Goal: Task Accomplishment & Management: Complete application form

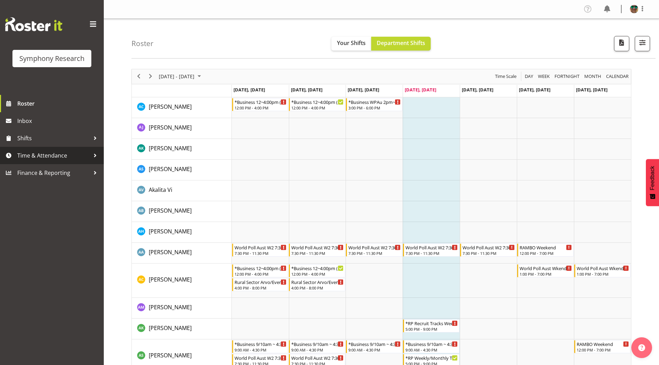
click at [41, 158] on span "Time & Attendance" at bounding box center [53, 155] width 73 height 10
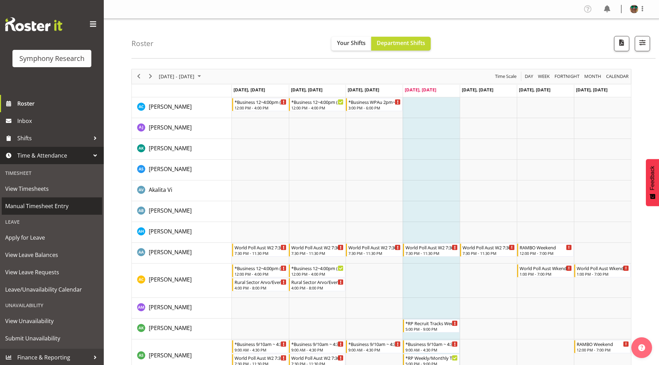
click at [36, 204] on span "Manual Timesheet Entry" at bounding box center [51, 206] width 93 height 10
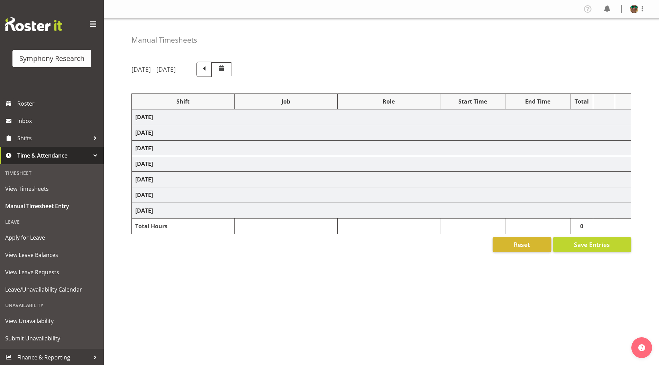
select select "4583"
select select "743"
select select "4583"
select select "10499"
select select "4583"
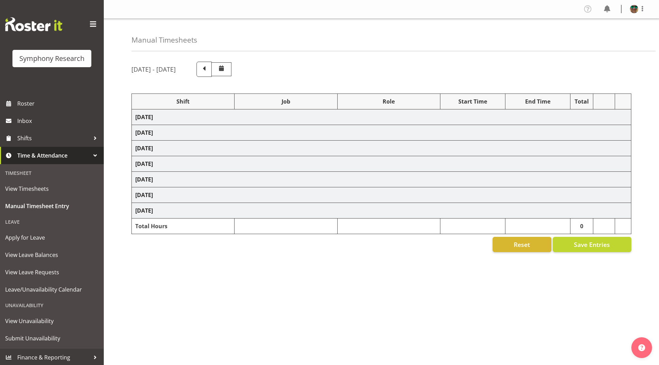
select select "10499"
select select "4583"
select select "10527"
select select "4583"
select select "10499"
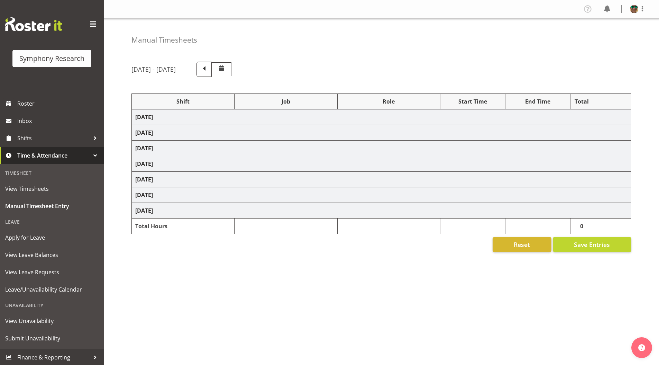
select select "4583"
select select "10499"
select select "4583"
select select "10731"
select select "4583"
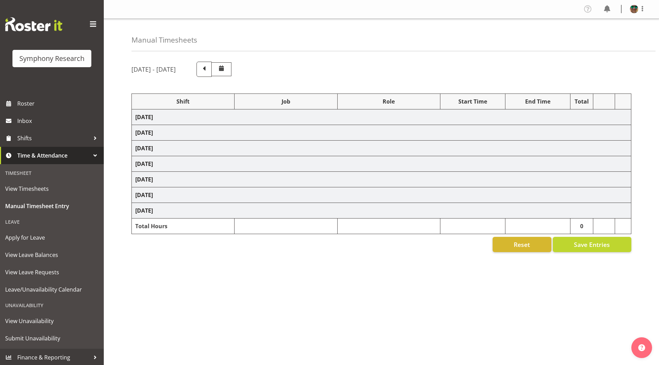
select select "10731"
select select "4583"
select select "9426"
select select "4583"
select select "10633"
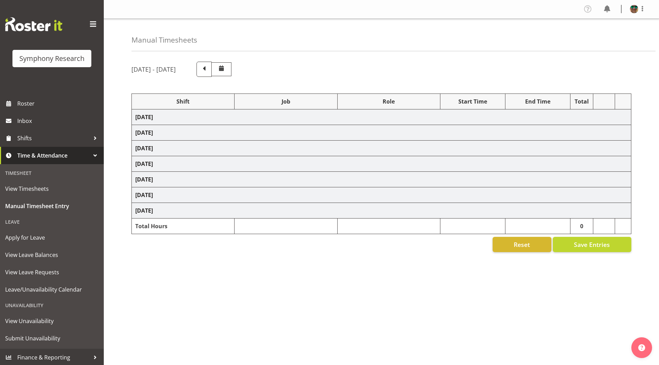
select select "4583"
select select "10730"
select select "4583"
select select "10575"
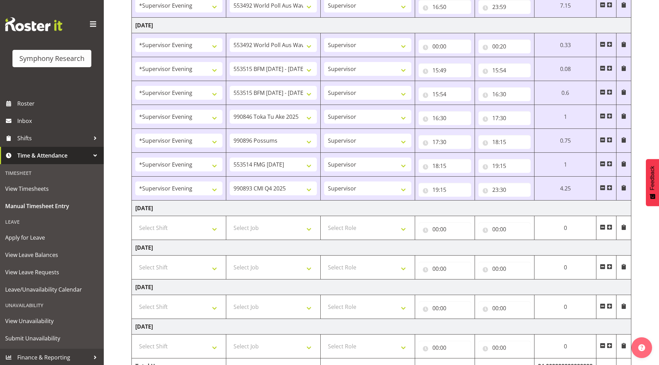
scroll to position [279, 0]
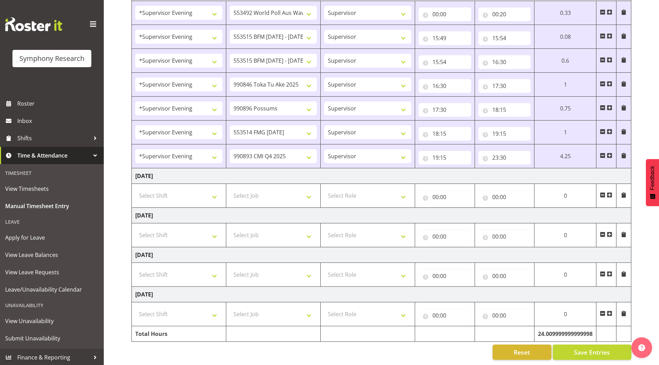
click at [609, 192] on span at bounding box center [610, 195] width 6 height 6
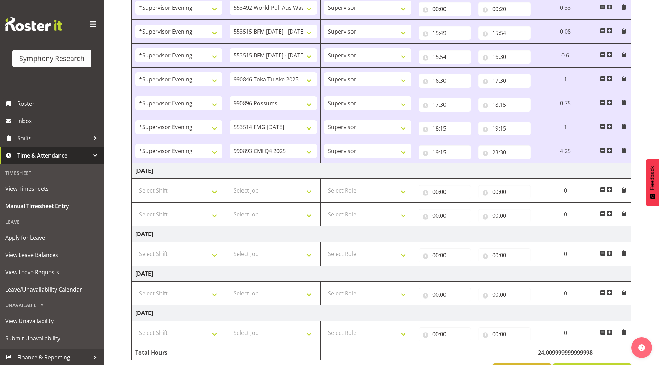
click at [610, 214] on span at bounding box center [610, 214] width 6 height 6
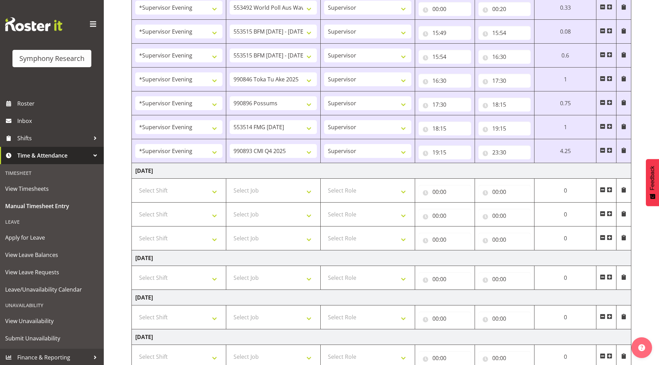
click at [610, 238] on span at bounding box center [610, 237] width 6 height 6
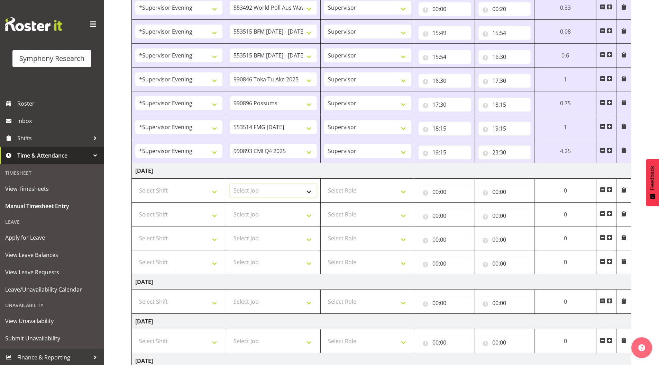
click at [248, 187] on select "Select Job 550060 IF Admin 553492 World Poll Aus Wave 2 Main 2025 553493 World …" at bounding box center [273, 190] width 87 height 14
select select "743"
click at [230, 183] on select "Select Job 550060 IF Admin 553492 World Poll Aus Wave 2 Main 2025 553493 World …" at bounding box center [273, 190] width 87 height 14
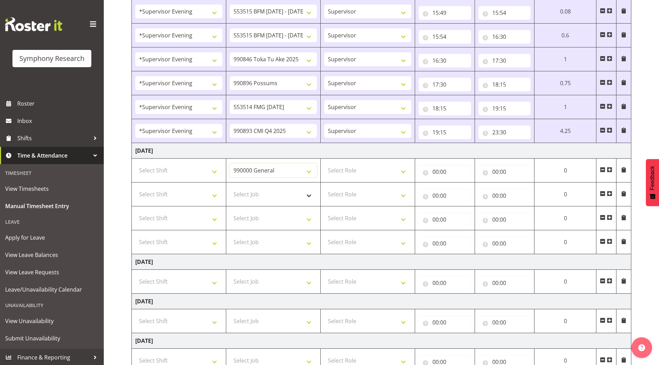
scroll to position [314, 0]
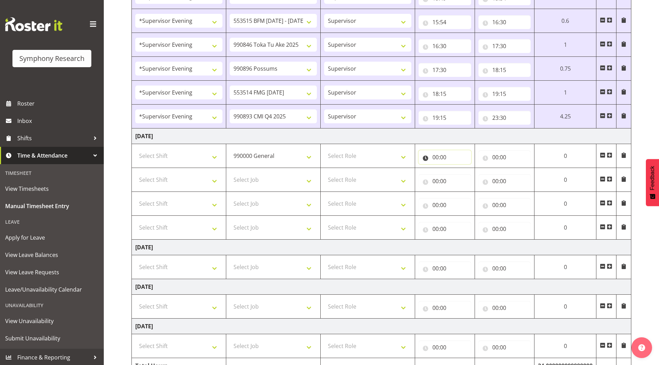
click at [433, 156] on input "00:00" at bounding box center [444, 157] width 53 height 14
drag, startPoint x: 460, startPoint y: 173, endPoint x: 453, endPoint y: 172, distance: 6.3
click at [460, 173] on select "00 01 02 03 04 05 06 07 08 09 10 11 12 13 14 15 16 17 18 19 20 21 22 23" at bounding box center [466, 175] width 16 height 14
select select "15"
click at [473, 168] on select "00 01 02 03 04 05 06 07 08 09 10 11 12 13 14 15 16 17 18 19 20 21 22 23" at bounding box center [466, 175] width 16 height 14
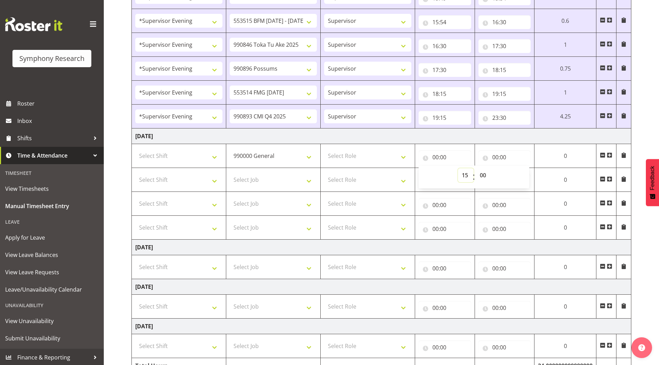
type input "15:00"
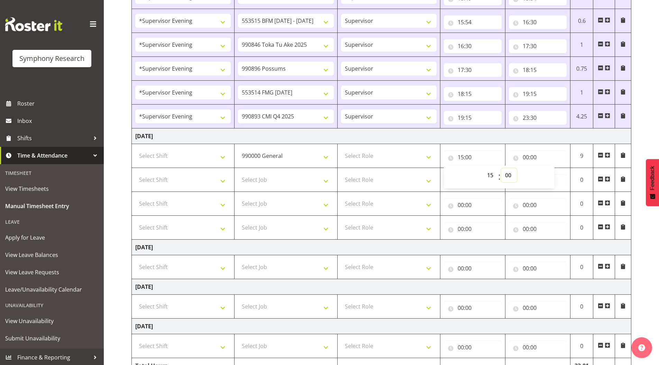
drag, startPoint x: 509, startPoint y: 174, endPoint x: 509, endPoint y: 177, distance: 3.8
click at [509, 174] on select "00 01 02 03 04 05 06 07 08 09 10 11 12 13 14 15 16 17 18 19 20 21 22 23 24 25 2…" at bounding box center [509, 175] width 16 height 14
select select "20"
click at [501, 168] on select "00 01 02 03 04 05 06 07 08 09 10 11 12 13 14 15 16 17 18 19 20 21 22 23 24 25 2…" at bounding box center [509, 175] width 16 height 14
type input "15:20"
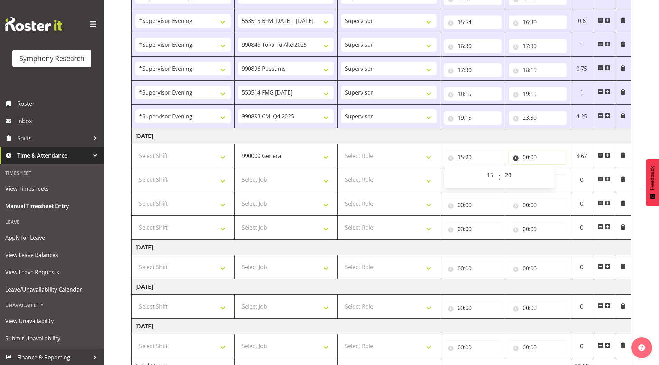
click at [524, 156] on input "00:00" at bounding box center [538, 157] width 58 height 14
drag, startPoint x: 553, startPoint y: 173, endPoint x: 556, endPoint y: 179, distance: 7.6
click at [553, 173] on select "00 01 02 03 04 05 06 07 08 09 10 11 12 13 14 15 16 17 18 19 20 21 22 23" at bounding box center [556, 175] width 16 height 14
select select "15"
click at [548, 168] on select "00 01 02 03 04 05 06 07 08 09 10 11 12 13 14 15 16 17 18 19 20 21 22 23" at bounding box center [556, 175] width 16 height 14
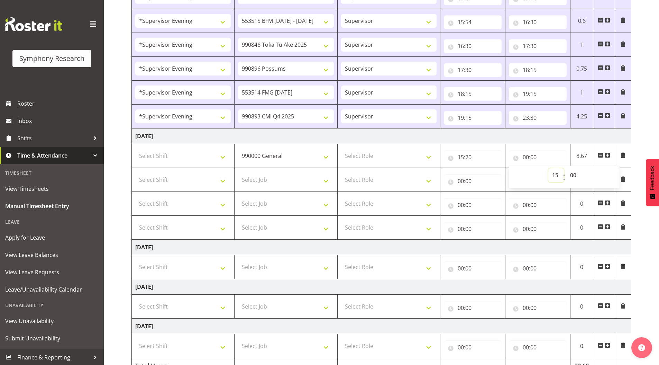
type input "15:00"
click at [573, 173] on select "00 01 02 03 04 05 06 07 08 09 10 11 12 13 14 15 16 17 18 19 20 21 22 23 24 25 2…" at bounding box center [574, 175] width 16 height 14
select select "31"
click at [566, 168] on select "00 01 02 03 04 05 06 07 08 09 10 11 12 13 14 15 16 17 18 19 20 21 22 23 24 25 2…" at bounding box center [574, 175] width 16 height 14
type input "15:31"
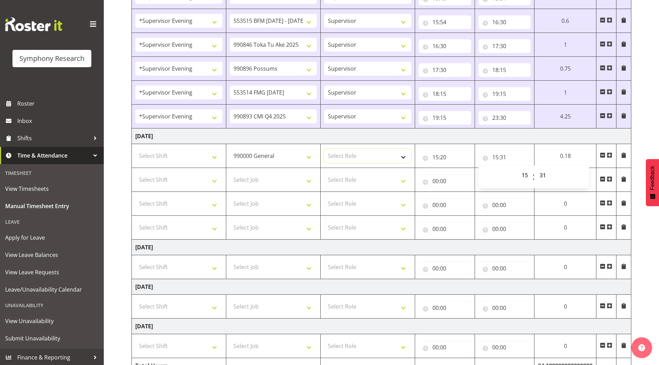
click at [345, 154] on select "Select Role Supervisor Briefing Interviewing" at bounding box center [367, 156] width 87 height 14
select select "45"
click at [324, 149] on select "Select Role Supervisor Briefing Interviewing" at bounding box center [367, 156] width 87 height 14
drag, startPoint x: 344, startPoint y: 178, endPoint x: 344, endPoint y: 184, distance: 5.9
click at [344, 178] on select "Select Role Supervisor Briefing Interviewing" at bounding box center [367, 180] width 87 height 14
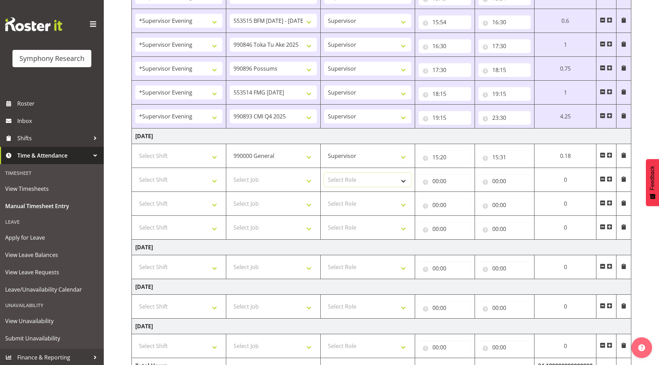
select select "45"
click at [324, 173] on select "Select Role Supervisor Briefing Interviewing" at bounding box center [367, 180] width 87 height 14
drag, startPoint x: 340, startPoint y: 204, endPoint x: 341, endPoint y: 210, distance: 6.0
click at [340, 204] on select "Select Role Supervisor Briefing Interviewing" at bounding box center [367, 203] width 87 height 14
select select "45"
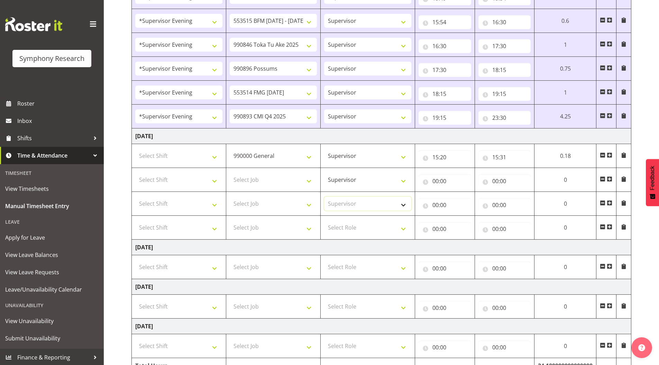
click at [324, 196] on select "Select Role Supervisor Briefing Interviewing" at bounding box center [367, 203] width 87 height 14
click at [341, 224] on select "Select Role Supervisor Briefing Interviewing" at bounding box center [367, 227] width 87 height 14
select select "45"
click at [324, 220] on select "Select Role Supervisor Briefing Interviewing" at bounding box center [367, 227] width 87 height 14
click at [244, 178] on select "Select Job 550060 IF Admin 553492 World Poll Aus Wave 2 Main 2025 553493 World …" at bounding box center [273, 180] width 87 height 14
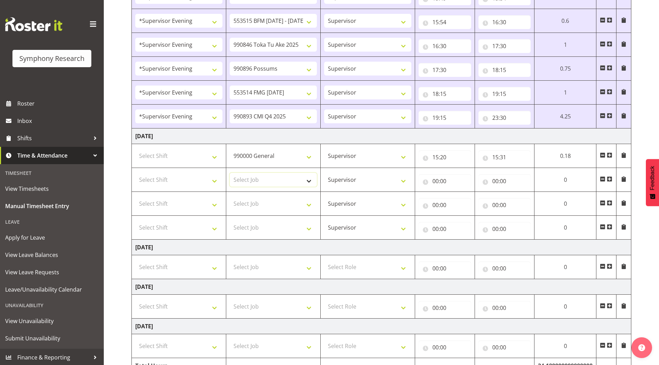
select select "10733"
click at [230, 173] on select "Select Job 550060 IF Admin 553492 World Poll Aus Wave 2 Main 2025 553493 World …" at bounding box center [273, 180] width 87 height 14
click at [257, 203] on select "Select Job 550060 IF Admin 553492 World Poll Aus Wave 2 Main 2025 553493 World …" at bounding box center [273, 203] width 87 height 14
click at [230, 196] on select "Select Job 550060 IF Admin 553492 World Poll Aus Wave 2 Main 2025 553493 World …" at bounding box center [273, 203] width 87 height 14
click at [248, 228] on select "Select Job 550060 IF Admin 553492 World Poll Aus Wave 2 Main 2025 553493 World …" at bounding box center [273, 227] width 87 height 14
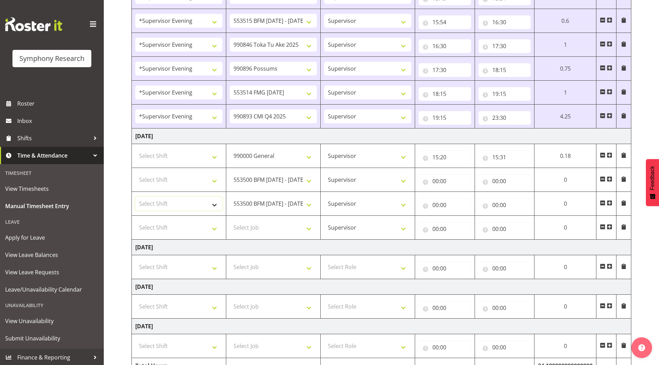
click at [177, 204] on select "Select Shift !!Weekend Residential (Roster IT Shift Label) *Business 9/10am ~ 4…" at bounding box center [178, 203] width 87 height 14
click at [270, 205] on select "550060 IF Admin 553492 World Poll Aus Wave 2 Main 2025 553493 World Poll NZ Wav…" at bounding box center [273, 203] width 87 height 14
select select "9426"
click at [230, 196] on select "550060 IF Admin 553492 World Poll Aus Wave 2 Main 2025 553493 World Poll NZ Wav…" at bounding box center [273, 203] width 87 height 14
drag, startPoint x: 251, startPoint y: 227, endPoint x: 251, endPoint y: 221, distance: 5.5
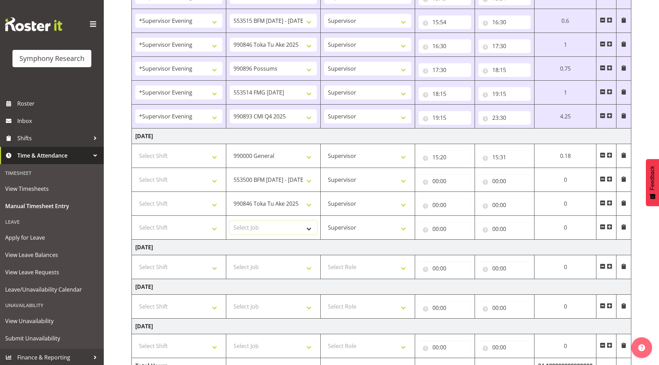
click at [251, 227] on select "Select Job 550060 IF Admin 553492 World Poll Aus Wave 2 Main 2025 553493 World …" at bounding box center [273, 227] width 87 height 14
select select "10733"
click at [230, 220] on select "Select Job 550060 IF Admin 553492 World Poll Aus Wave 2 Main 2025 553493 World …" at bounding box center [273, 227] width 87 height 14
click at [608, 227] on span at bounding box center [610, 227] width 6 height 6
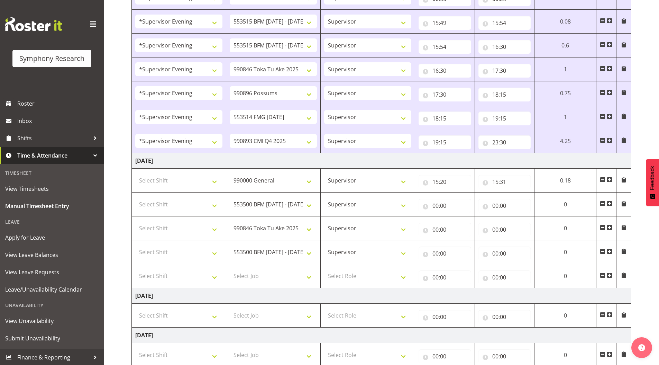
scroll to position [279, 0]
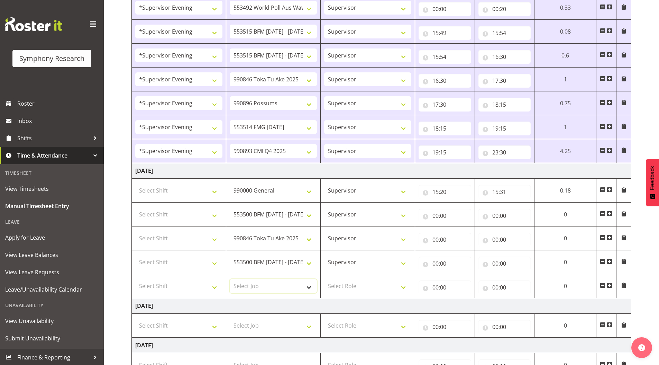
drag, startPoint x: 250, startPoint y: 286, endPoint x: 250, endPoint y: 282, distance: 4.5
click at [250, 286] on select "Select Job 550060 IF Admin 553492 World Poll Aus Wave 2 Main 2025 553493 World …" at bounding box center [273, 286] width 87 height 14
select select "10730"
click at [230, 279] on select "Select Job 550060 IF Admin 553492 World Poll Aus Wave 2 Main 2025 553493 World …" at bounding box center [273, 286] width 87 height 14
click at [607, 284] on span at bounding box center [610, 285] width 6 height 6
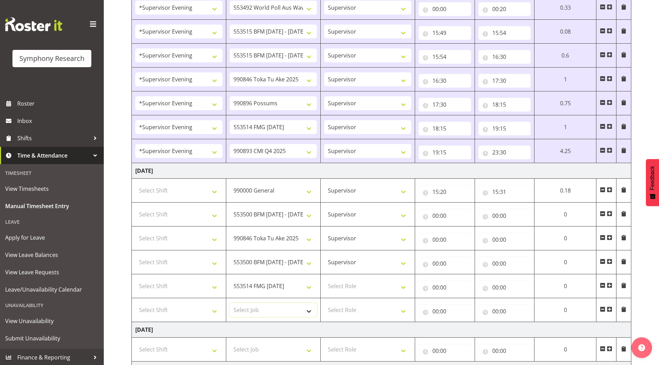
click at [252, 311] on select "Select Job 550060 IF Admin 553492 World Poll Aus Wave 2 Main 2025 553493 World …" at bounding box center [273, 310] width 87 height 14
select select "10575"
click at [230, 303] on select "Select Job 550060 IF Admin 553492 World Poll Aus Wave 2 Main 2025 553493 World …" at bounding box center [273, 310] width 87 height 14
click at [343, 286] on select "Select Role Supervisor Briefing Interviewing" at bounding box center [367, 286] width 87 height 14
select select "45"
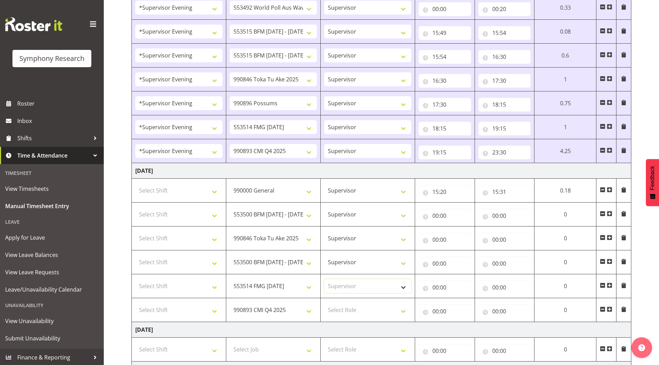
click at [324, 279] on select "Select Role Supervisor Briefing Interviewing" at bounding box center [367, 286] width 87 height 14
click at [334, 313] on select "Select Role Supervisor Briefing Interviewing" at bounding box center [367, 310] width 87 height 14
select select "45"
click at [324, 303] on select "Select Role Supervisor Briefing Interviewing" at bounding box center [367, 310] width 87 height 14
click at [153, 189] on select "Select Shift !!Weekend Residential (Roster IT Shift Label) *Business 9/10am ~ 4…" at bounding box center [178, 190] width 87 height 14
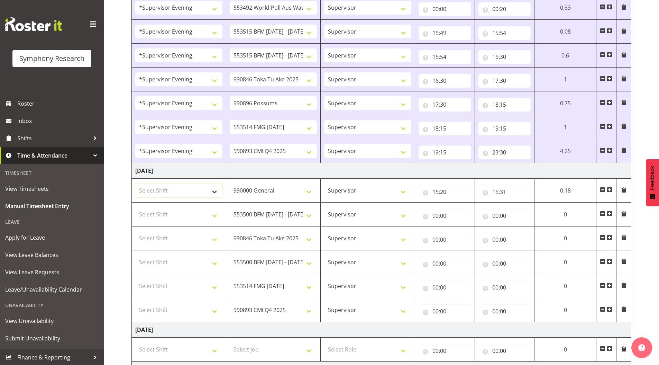
select select "4583"
click at [135, 183] on select "Select Shift !!Weekend Residential (Roster IT Shift Label) *Business 9/10am ~ 4…" at bounding box center [178, 190] width 87 height 14
click at [159, 215] on select "Select Shift !!Weekend Residential (Roster IT Shift Label) *Business 9/10am ~ 4…" at bounding box center [178, 214] width 87 height 14
select select "4583"
click at [135, 207] on select "Select Shift !!Weekend Residential (Roster IT Shift Label) *Business 9/10am ~ 4…" at bounding box center [178, 214] width 87 height 14
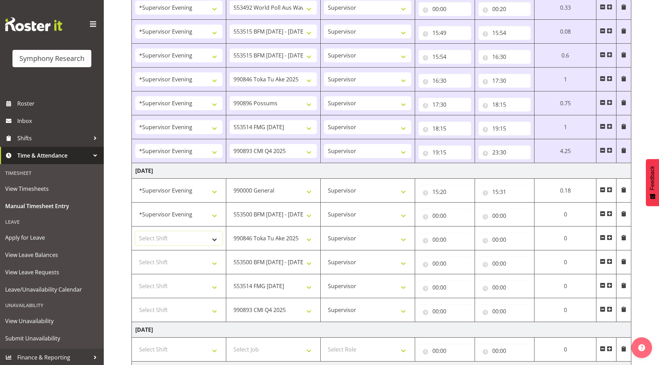
click at [159, 237] on select "Select Shift !!Weekend Residential (Roster IT Shift Label) *Business 9/10am ~ 4…" at bounding box center [178, 238] width 87 height 14
select select "4583"
click at [135, 231] on select "Select Shift !!Weekend Residential (Roster IT Shift Label) *Business 9/10am ~ 4…" at bounding box center [178, 238] width 87 height 14
click at [162, 285] on select "Select Shift !!Weekend Residential (Roster IT Shift Label) *Business 9/10am ~ 4…" at bounding box center [178, 286] width 87 height 14
select select "4583"
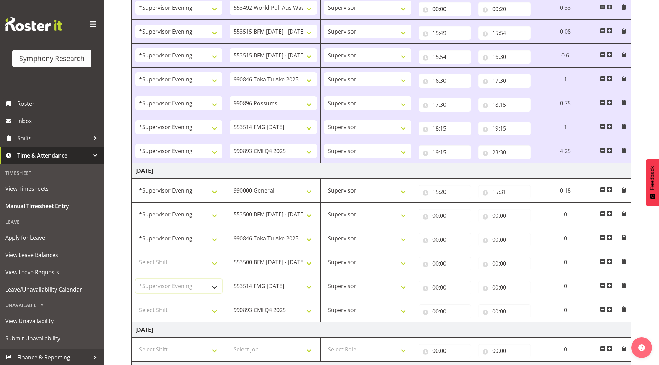
click at [135, 279] on select "Select Shift !!Weekend Residential (Roster IT Shift Label) *Business 9/10am ~ 4…" at bounding box center [178, 286] width 87 height 14
click at [159, 310] on select "Select Shift !!Weekend Residential (Roster IT Shift Label) *Business 9/10am ~ 4…" at bounding box center [178, 310] width 87 height 14
select select "4583"
click at [135, 303] on select "Select Shift !!Weekend Residential (Roster IT Shift Label) *Business 9/10am ~ 4…" at bounding box center [178, 310] width 87 height 14
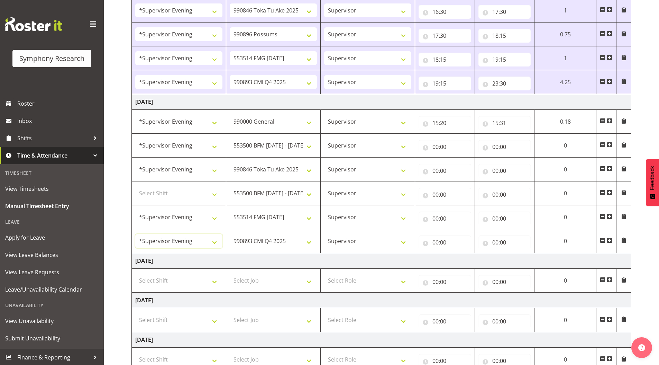
scroll to position [349, 0]
click at [435, 144] on input "00:00" at bounding box center [444, 146] width 53 height 14
click at [462, 162] on select "00 01 02 03 04 05 06 07 08 09 10 11 12 13 14 15 16 17 18 19 20 21 22 23" at bounding box center [466, 164] width 16 height 14
select select "15"
click at [473, 157] on select "00 01 02 03 04 05 06 07 08 09 10 11 12 13 14 15 16 17 18 19 20 21 22 23" at bounding box center [466, 164] width 16 height 14
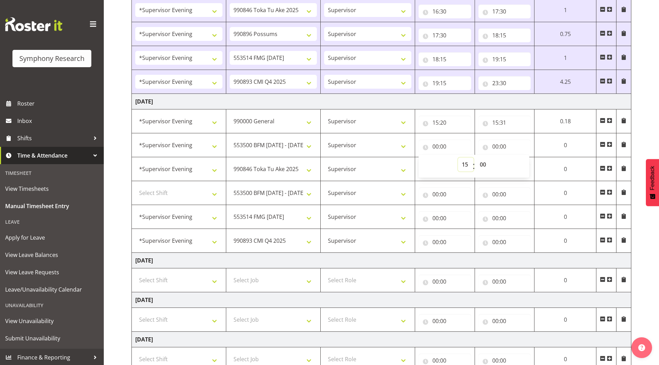
type input "15:00"
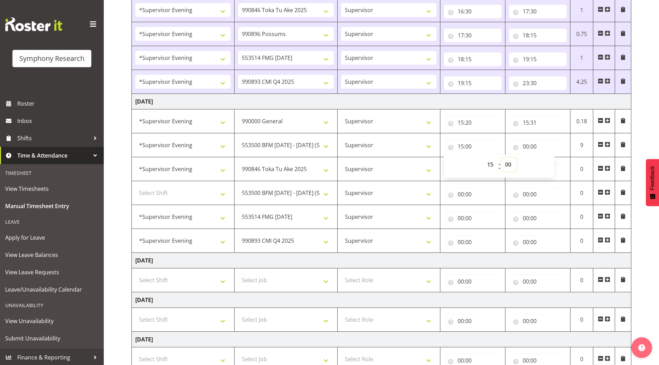
click at [508, 165] on select "00 01 02 03 04 05 06 07 08 09 10 11 12 13 14 15 16 17 18 19 20 21 22 23 24 25 2…" at bounding box center [509, 164] width 16 height 14
select select "31"
click at [501, 157] on select "00 01 02 03 04 05 06 07 08 09 10 11 12 13 14 15 16 17 18 19 20 21 22 23 24 25 2…" at bounding box center [509, 164] width 16 height 14
type input "15:31"
click at [525, 146] on input "00:00" at bounding box center [538, 146] width 58 height 14
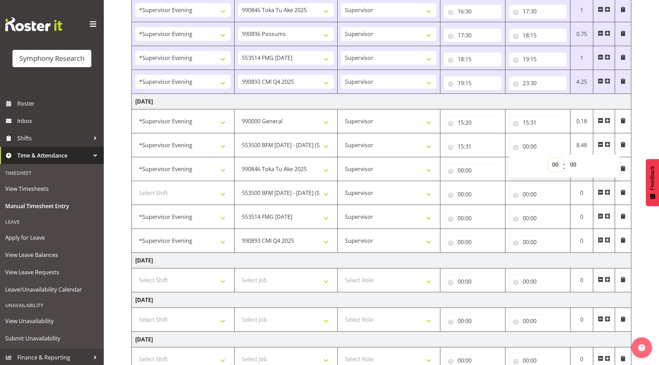
click at [551, 162] on select "00 01 02 03 04 05 06 07 08 09 10 11 12 13 14 15 16 17 18 19 20 21 22 23" at bounding box center [556, 164] width 16 height 14
select select "15"
click at [548, 157] on select "00 01 02 03 04 05 06 07 08 09 10 11 12 13 14 15 16 17 18 19 20 21 22 23" at bounding box center [556, 164] width 16 height 14
type input "15:00"
click at [573, 164] on select "00 01 02 03 04 05 06 07 08 09 10 11 12 13 14 15 16 17 18 19 20 21 22 23 24 25 2…" at bounding box center [574, 164] width 16 height 14
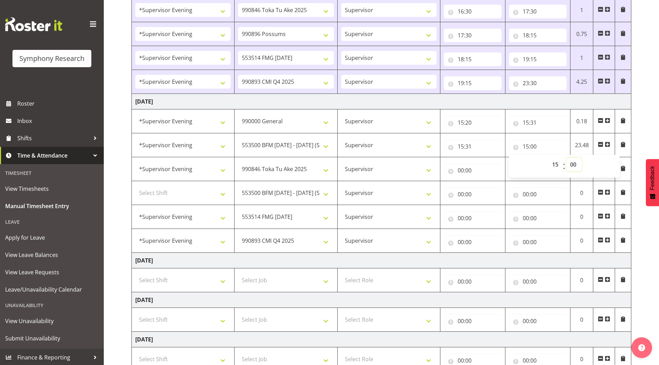
select select "36"
click at [566, 157] on select "00 01 02 03 04 05 06 07 08 09 10 11 12 13 14 15 16 17 18 19 20 21 22 23 24 25 2…" at bounding box center [574, 164] width 16 height 14
type input "15:36"
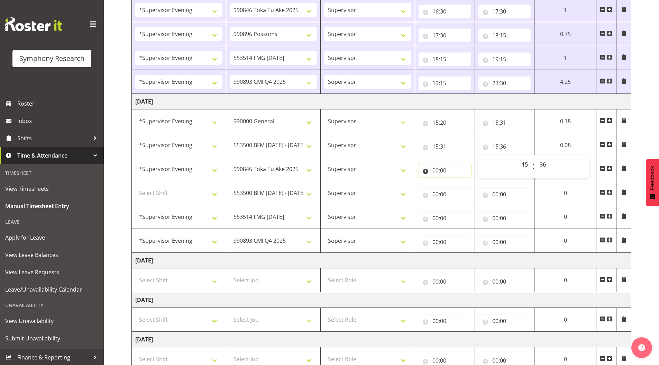
click at [435, 170] on input "00:00" at bounding box center [444, 170] width 53 height 14
drag, startPoint x: 462, startPoint y: 187, endPoint x: 455, endPoint y: 187, distance: 6.9
click at [462, 187] on select "00 01 02 03 04 05 06 07 08 09 10 11 12 13 14 15 16 17 18 19 20 21 22 23" at bounding box center [466, 188] width 16 height 14
select select "15"
click at [458, 181] on select "00 01 02 03 04 05 06 07 08 09 10 11 12 13 14 15 16 17 18 19 20 21 22 23" at bounding box center [466, 188] width 16 height 14
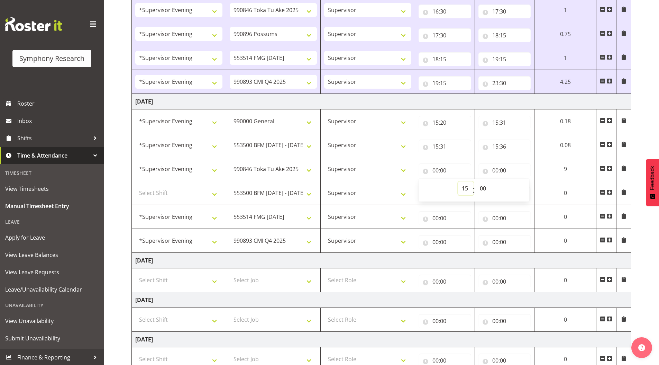
type input "15:00"
click at [485, 189] on select "00 01 02 03 04 05 06 07 08 09 10 11 12 13 14 15 16 17 18 19 20 21 22 23 24 25 2…" at bounding box center [484, 188] width 16 height 14
select select "36"
click at [476, 181] on select "00 01 02 03 04 05 06 07 08 09 10 11 12 13 14 15 16 17 18 19 20 21 22 23 24 25 2…" at bounding box center [484, 188] width 16 height 14
type input "15:36"
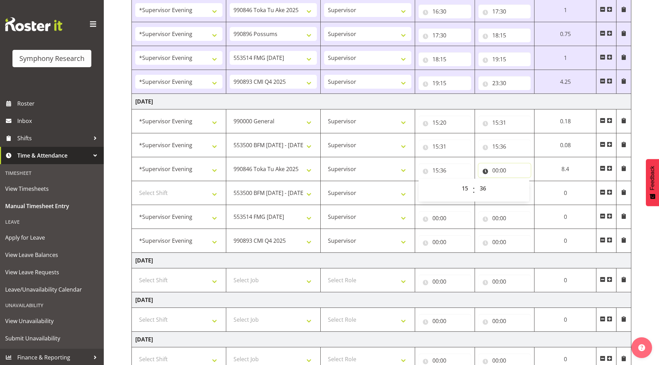
click at [494, 172] on input "00:00" at bounding box center [504, 170] width 53 height 14
click at [523, 189] on select "00 01 02 03 04 05 06 07 08 09 10 11 12 13 14 15 16 17 18 19 20 21 22 23" at bounding box center [526, 188] width 16 height 14
select select "16"
click at [518, 181] on select "00 01 02 03 04 05 06 07 08 09 10 11 12 13 14 15 16 17 18 19 20 21 22 23" at bounding box center [526, 188] width 16 height 14
type input "16:00"
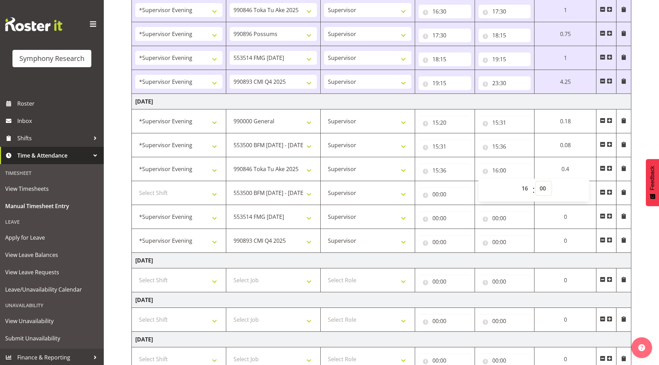
click at [545, 188] on select "00 01 02 03 04 05 06 07 08 09 10 11 12 13 14 15 16 17 18 19 20 21 22 23 24 25 2…" at bounding box center [544, 188] width 16 height 14
select select "45"
click at [536, 181] on select "00 01 02 03 04 05 06 07 08 09 10 11 12 13 14 15 16 17 18 19 20 21 22 23 24 25 2…" at bounding box center [544, 188] width 16 height 14
type input "16:45"
click at [146, 193] on select "Select Shift !!Weekend Residential (Roster IT Shift Label) *Business 9/10am ~ 4…" at bounding box center [178, 193] width 87 height 14
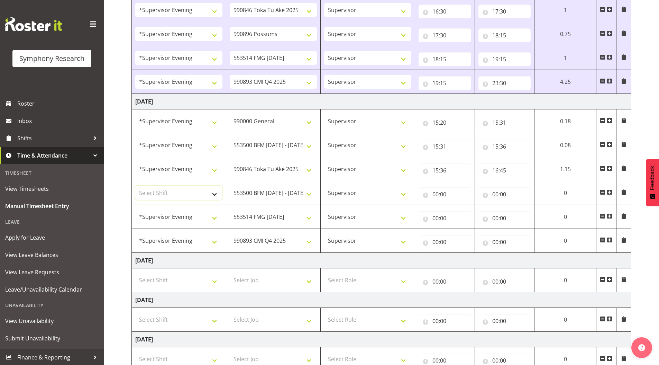
select select "4583"
click at [135, 186] on select "Select Shift !!Weekend Residential (Roster IT Shift Label) *Business 9/10am ~ 4…" at bounding box center [178, 193] width 87 height 14
click at [435, 193] on input "00:00" at bounding box center [444, 194] width 53 height 14
click at [462, 212] on select "00 01 02 03 04 05 06 07 08 09 10 11 12 13 14 15 16 17 18 19 20 21 22 23" at bounding box center [466, 212] width 16 height 14
select select "16"
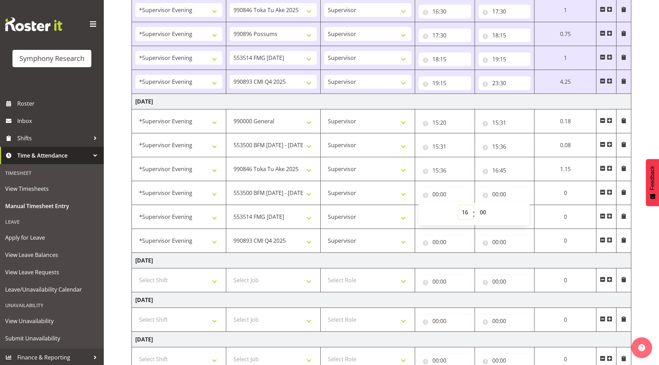
click at [458, 205] on select "00 01 02 03 04 05 06 07 08 09 10 11 12 13 14 15 16 17 18 19 20 21 22 23" at bounding box center [466, 212] width 16 height 14
type input "16:00"
click at [484, 212] on select "00 01 02 03 04 05 06 07 08 09 10 11 12 13 14 15 16 17 18 19 20 21 22 23 24 25 2…" at bounding box center [484, 212] width 16 height 14
select select "45"
click at [476, 205] on select "00 01 02 03 04 05 06 07 08 09 10 11 12 13 14 15 16 17 18 19 20 21 22 23 24 25 2…" at bounding box center [484, 212] width 16 height 14
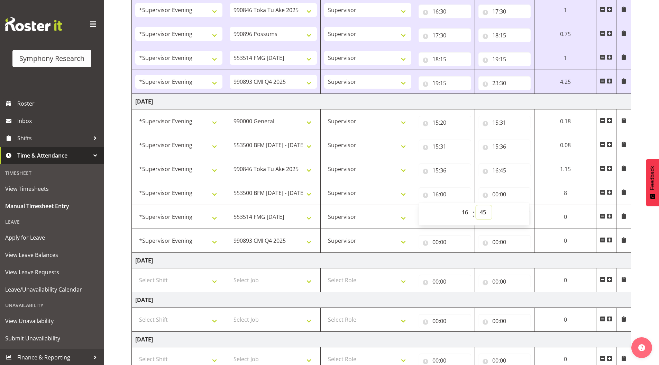
type input "16:45"
click at [254, 168] on select "550060 IF Admin 553492 World Poll Aus Wave 2 Main 2025 553493 World Poll NZ Wav…" at bounding box center [273, 169] width 87 height 14
select select "10733"
click at [230, 162] on select "550060 IF Admin 553492 World Poll Aus Wave 2 Main 2025 553493 World Poll NZ Wav…" at bounding box center [273, 169] width 87 height 14
click at [250, 192] on select "550060 IF Admin 553492 World Poll Aus Wave 2 Main 2025 553493 World Poll NZ Wav…" at bounding box center [273, 193] width 87 height 14
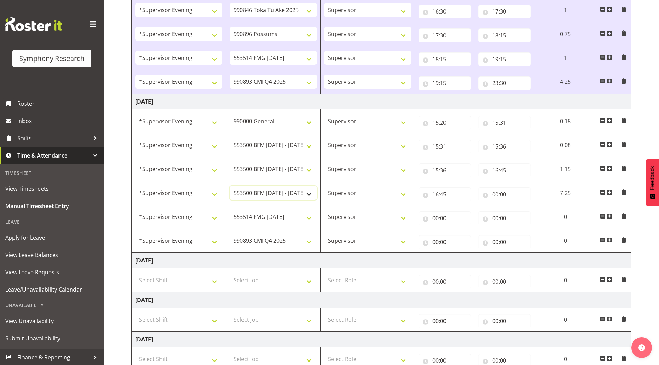
select select "9426"
click at [230, 186] on select "550060 IF Admin 553492 World Poll Aus Wave 2 Main 2025 553493 World Poll NZ Wav…" at bounding box center [273, 193] width 87 height 14
click at [494, 194] on input "00:00" at bounding box center [504, 194] width 53 height 14
click at [520, 213] on select "00 01 02 03 04 05 06 07 08 09 10 11 12 13 14 15 16 17 18 19 20 21 22 23" at bounding box center [526, 212] width 16 height 14
select select "16"
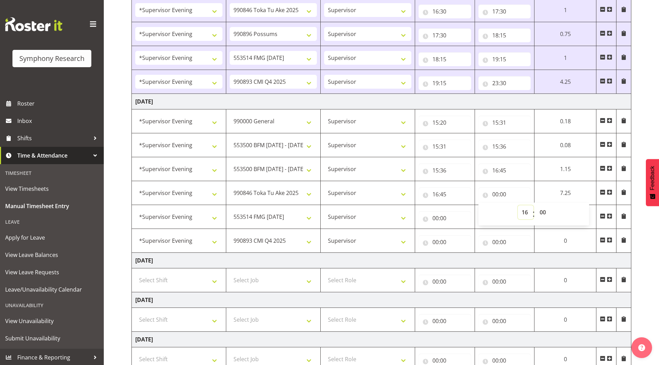
click at [518, 205] on select "00 01 02 03 04 05 06 07 08 09 10 11 12 13 14 15 16 17 18 19 20 21 22 23" at bounding box center [526, 212] width 16 height 14
type input "16:00"
click at [546, 212] on select "00 01 02 03 04 05 06 07 08 09 10 11 12 13 14 15 16 17 18 19 20 21 22 23 24 25 2…" at bounding box center [544, 212] width 16 height 14
select select "50"
click at [536, 205] on select "00 01 02 03 04 05 06 07 08 09 10 11 12 13 14 15 16 17 18 19 20 21 22 23 24 25 2…" at bounding box center [544, 212] width 16 height 14
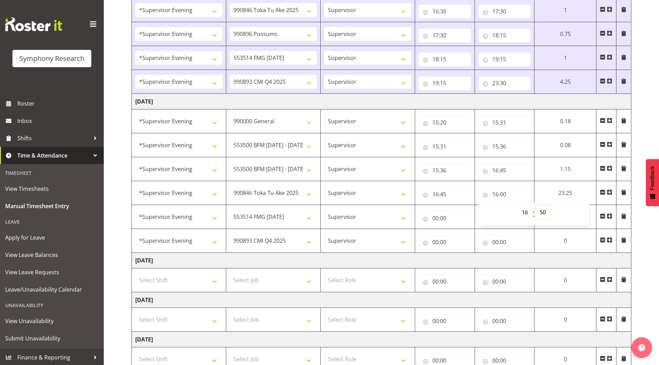
type input "16:50"
click at [435, 219] on input "00:00" at bounding box center [444, 218] width 53 height 14
click at [463, 236] on select "00 01 02 03 04 05 06 07 08 09 10 11 12 13 14 15 16 17 18 19 20 21 22 23" at bounding box center [466, 236] width 16 height 14
select select "16"
click at [459, 229] on select "00 01 02 03 04 05 06 07 08 09 10 11 12 13 14 15 16 17 18 19 20 21 22 23" at bounding box center [466, 236] width 16 height 14
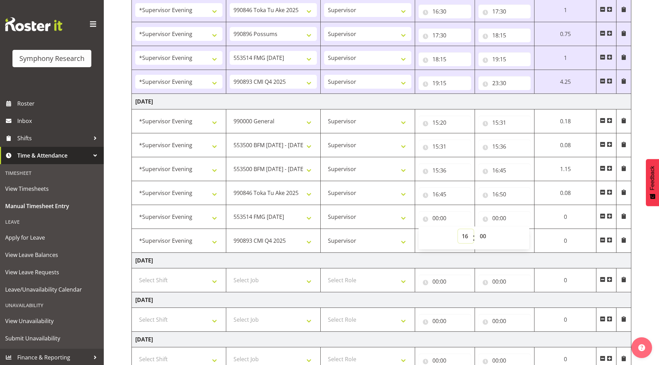
type input "16:00"
click at [482, 234] on select "00 01 02 03 04 05 06 07 08 09 10 11 12 13 14 15 16 17 18 19 20 21 22 23 24 25 2…" at bounding box center [486, 236] width 16 height 14
select select "50"
click at [478, 229] on select "00 01 02 03 04 05 06 07 08 09 10 11 12 13 14 15 16 17 18 19 20 21 22 23 24 25 2…" at bounding box center [486, 236] width 16 height 14
type input "16:50"
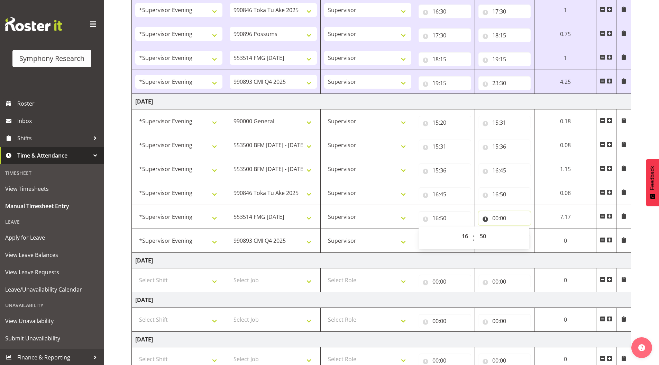
click at [496, 218] on input "00:00" at bounding box center [504, 218] width 53 height 14
click at [524, 235] on select "00 01 02 03 04 05 06 07 08 09 10 11 12 13 14 15 16 17 18 19 20 21 22 23" at bounding box center [526, 236] width 16 height 14
select select "17"
click at [518, 229] on select "00 01 02 03 04 05 06 07 08 09 10 11 12 13 14 15 16 17 18 19 20 21 22 23" at bounding box center [526, 236] width 16 height 14
type input "17:00"
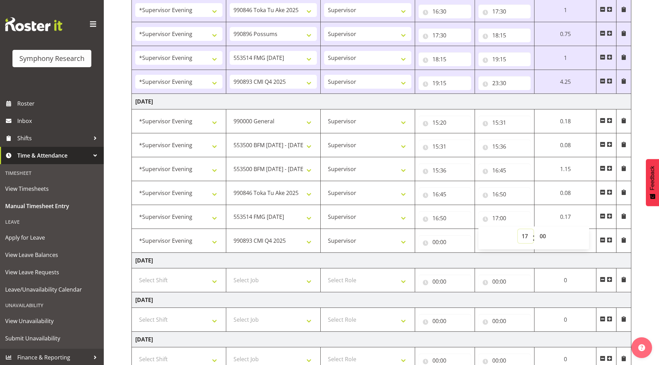
click at [526, 236] on select "00 01 02 03 04 05 06 07 08 09 10 11 12 13 14 15 16 17 18 19 20 21 22 23" at bounding box center [526, 236] width 16 height 14
select select "18"
click at [518, 229] on select "00 01 02 03 04 05 06 07 08 09 10 11 12 13 14 15 16 17 18 19 20 21 22 23" at bounding box center [526, 236] width 16 height 14
type input "18:00"
click at [435, 243] on input "00:00" at bounding box center [444, 242] width 53 height 14
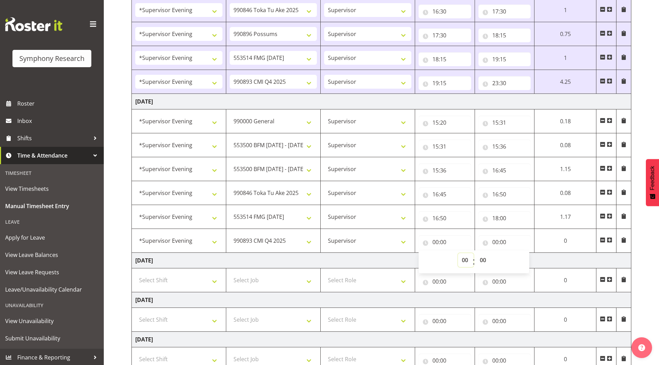
click at [461, 259] on select "00 01 02 03 04 05 06 07 08 09 10 11 12 13 14 15 16 17 18 19 20 21 22 23" at bounding box center [466, 260] width 16 height 14
select select "18"
click at [458, 253] on select "00 01 02 03 04 05 06 07 08 09 10 11 12 13 14 15 16 17 18 19 20 21 22 23" at bounding box center [466, 260] width 16 height 14
type input "18:00"
click at [495, 240] on input "00:00" at bounding box center [504, 242] width 53 height 14
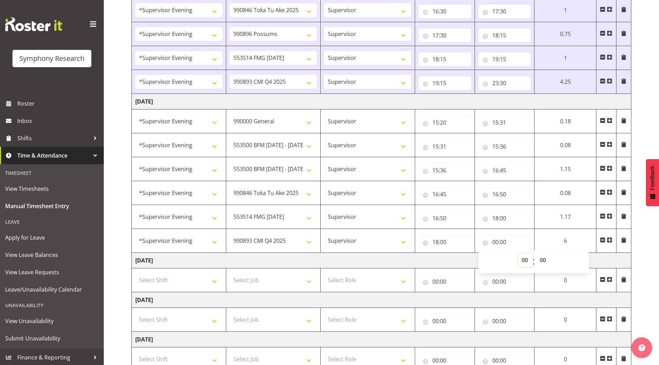
click at [524, 258] on select "00 01 02 03 04 05 06 07 08 09 10 11 12 13 14 15 16 17 18 19 20 21 22 23" at bounding box center [526, 260] width 16 height 14
select select "22"
click at [518, 253] on select "00 01 02 03 04 05 06 07 08 09 10 11 12 13 14 15 16 17 18 19 20 21 22 23" at bounding box center [526, 260] width 16 height 14
type input "22:00"
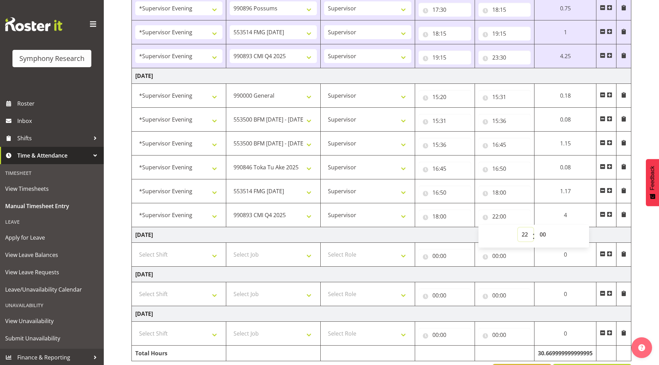
scroll to position [399, 0]
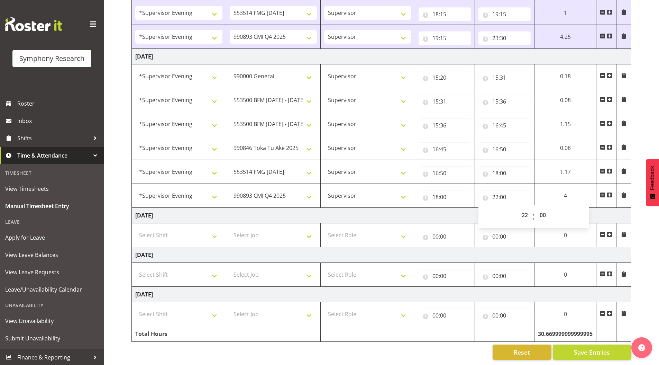
click at [646, 114] on div "September 29th - October 5th 2025 Shift Job Role Start Time End Time Total Mond…" at bounding box center [394, 14] width 527 height 702
